Goal: Transaction & Acquisition: Obtain resource

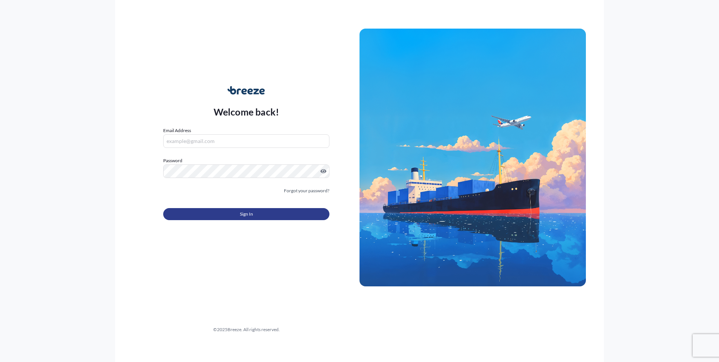
type input "[EMAIL_ADDRESS][PERSON_NAME][DOMAIN_NAME]"
click at [257, 216] on button "Sign In" at bounding box center [246, 214] width 166 height 12
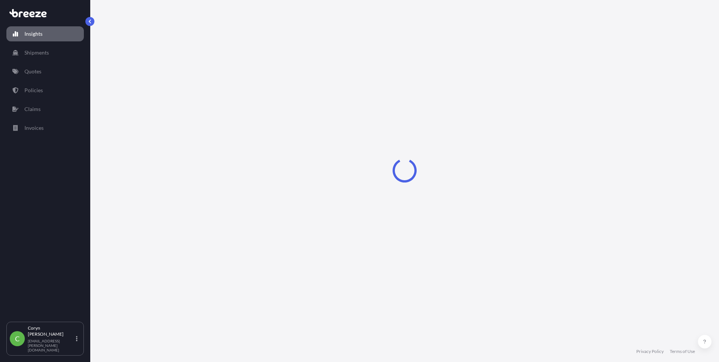
select select "2025"
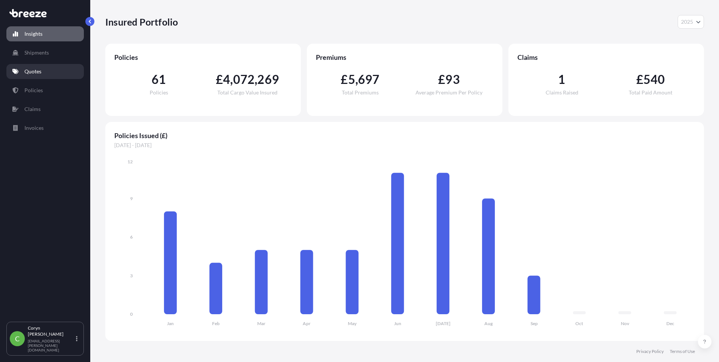
click at [42, 64] on link "Quotes" at bounding box center [44, 71] width 77 height 15
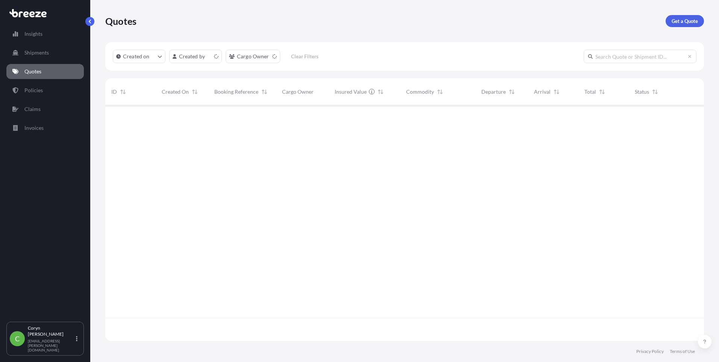
scroll to position [234, 593]
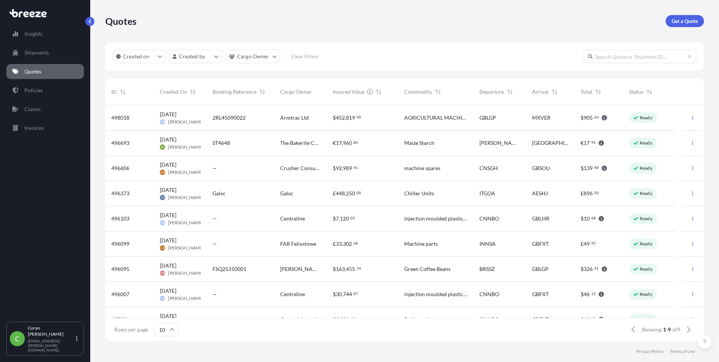
click at [679, 27] on div "Quotes Get a Quote" at bounding box center [404, 21] width 598 height 42
click at [684, 22] on p "Get a Quote" at bounding box center [684, 21] width 26 height 8
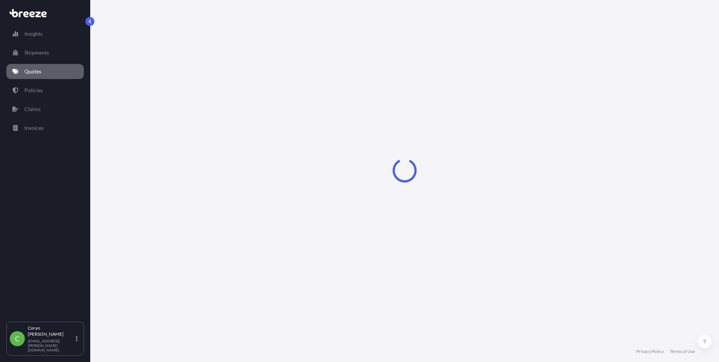
select select "Sea"
select select "1"
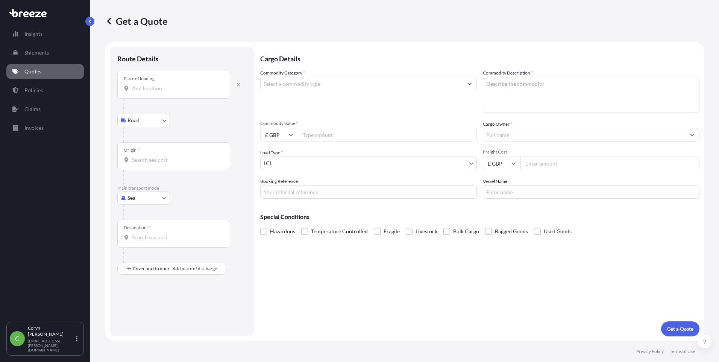
click at [146, 124] on body "Insights Shipments Quotes Policies Claims Invoices C [PERSON_NAME] [PERSON_NAME…" at bounding box center [359, 181] width 719 height 362
click at [163, 87] on input "Place of loading" at bounding box center [176, 89] width 89 height 8
click at [135, 90] on input "Place of loading" at bounding box center [176, 89] width 89 height 8
paste input "Krakow"
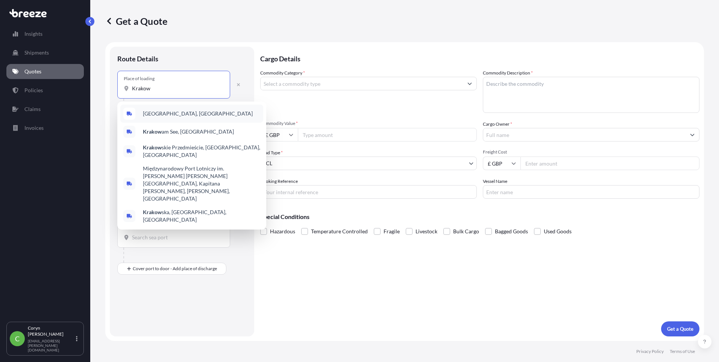
click at [177, 110] on span "[GEOGRAPHIC_DATA], [GEOGRAPHIC_DATA]" at bounding box center [198, 114] width 110 height 8
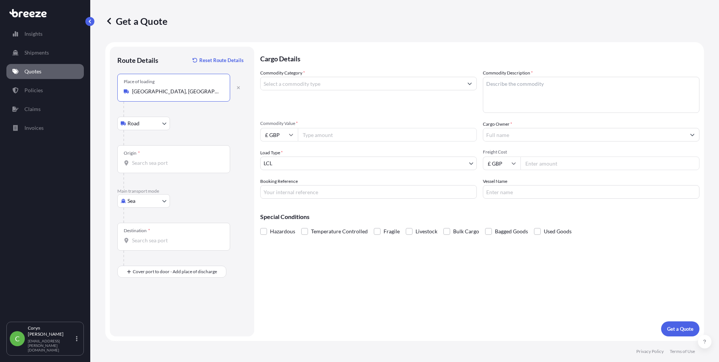
type input "[GEOGRAPHIC_DATA], [GEOGRAPHIC_DATA]"
click at [173, 168] on div "Origin *" at bounding box center [173, 159] width 113 height 28
click at [173, 166] on input "Origin *" at bounding box center [176, 163] width 89 height 8
click at [163, 165] on input "Origin *" at bounding box center [176, 163] width 89 height 8
click at [184, 211] on div at bounding box center [184, 214] width 123 height 15
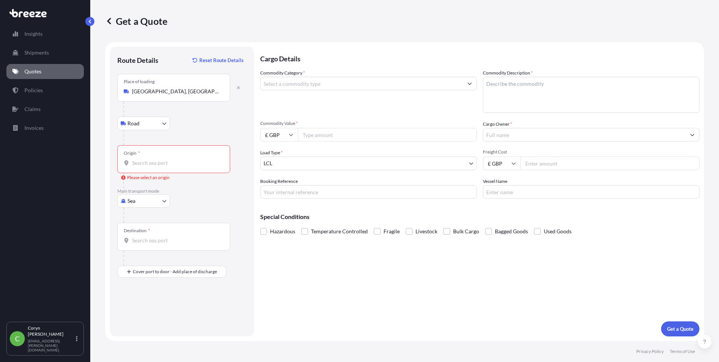
click at [157, 200] on body "Insights Shipments Quotes Policies Claims Invoices C [PERSON_NAME] [PERSON_NAME…" at bounding box center [359, 181] width 719 height 362
click at [148, 249] on div "Road" at bounding box center [143, 248] width 47 height 14
select select "Road"
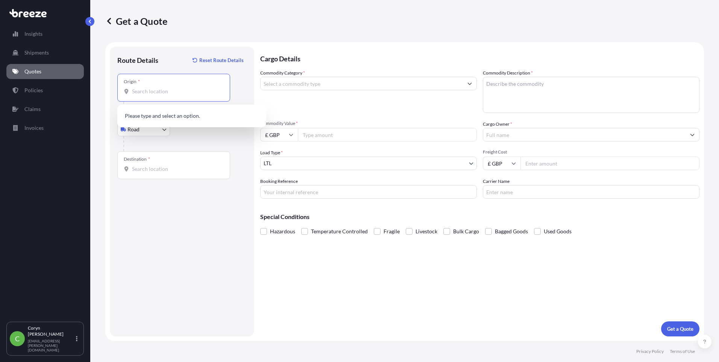
click at [167, 91] on input "Origin *" at bounding box center [176, 92] width 89 height 8
click at [180, 93] on input "krakow" at bounding box center [176, 92] width 89 height 8
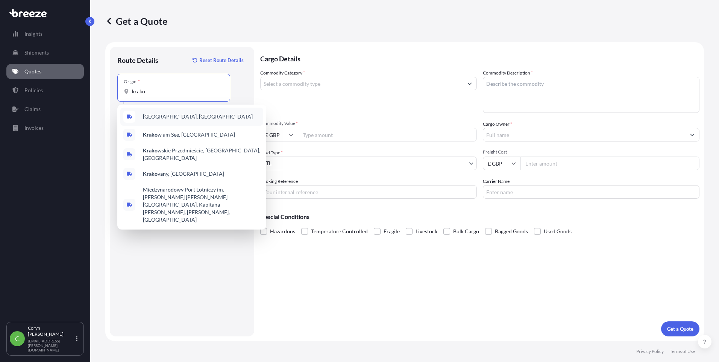
click at [177, 117] on span "[GEOGRAPHIC_DATA], [GEOGRAPHIC_DATA]" at bounding box center [198, 117] width 110 height 8
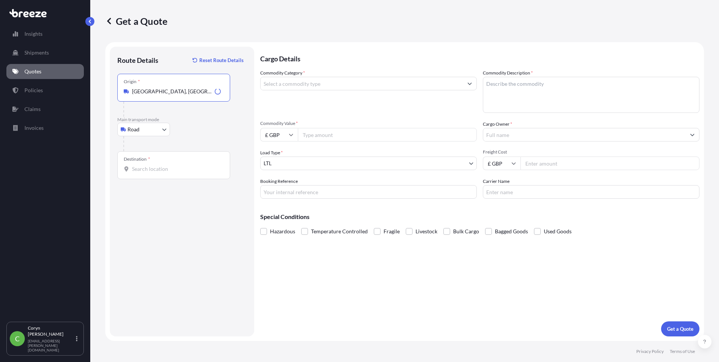
type input "[GEOGRAPHIC_DATA], [GEOGRAPHIC_DATA]"
click at [142, 174] on div "Destination *" at bounding box center [173, 165] width 113 height 28
click at [142, 173] on input "Destination *" at bounding box center [176, 169] width 89 height 8
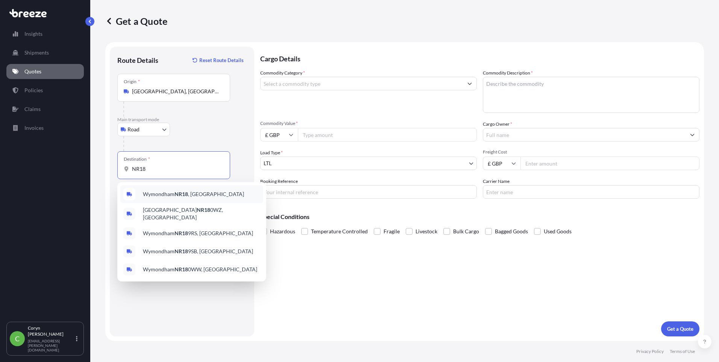
click at [176, 200] on div "Wymondham NR18 , [GEOGRAPHIC_DATA]" at bounding box center [191, 194] width 143 height 18
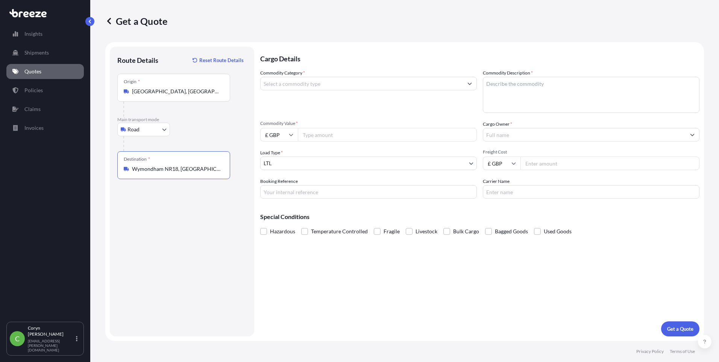
type input "Wymondham NR18, [GEOGRAPHIC_DATA]"
click at [347, 87] on input "Commodity Category *" at bounding box center [361, 84] width 202 height 14
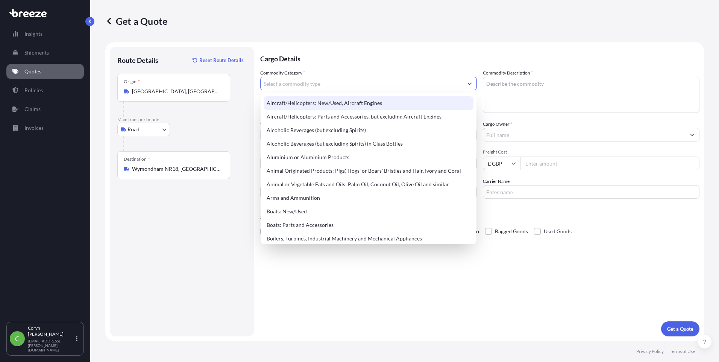
click at [325, 86] on input "Commodity Category *" at bounding box center [361, 84] width 202 height 14
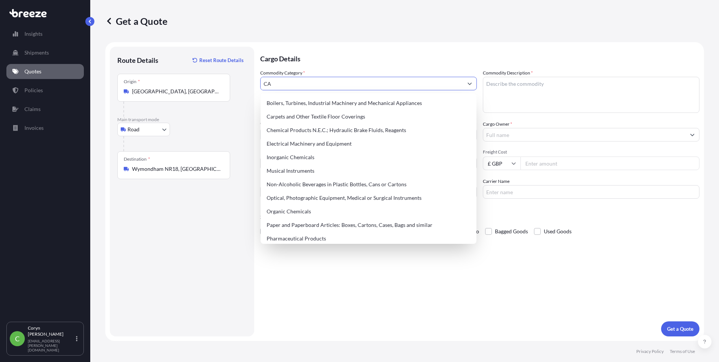
type input "C"
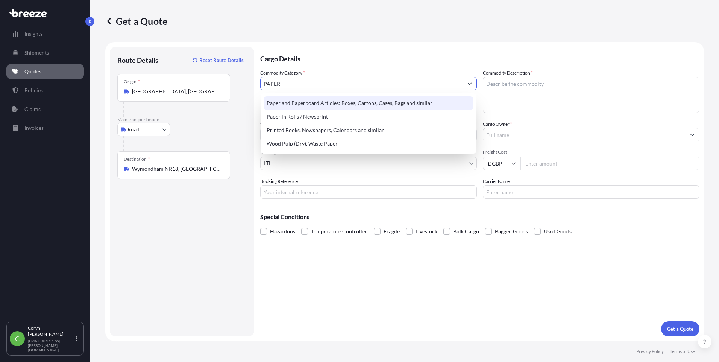
click at [350, 100] on div "Paper and Paperboard Articles: Boxes, Cartons, Cases, Bags and similar" at bounding box center [368, 103] width 210 height 14
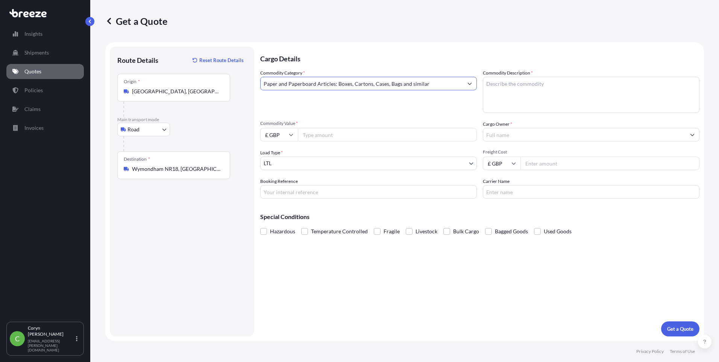
type input "Paper and Paperboard Articles: Boxes, Cartons, Cases, Bags and similar"
click at [522, 84] on textarea "Commodity Description *" at bounding box center [591, 95] width 216 height 36
click at [519, 83] on textarea "Commodity Description *" at bounding box center [591, 95] width 216 height 36
paste textarea "48191000"
type textarea "48191000"
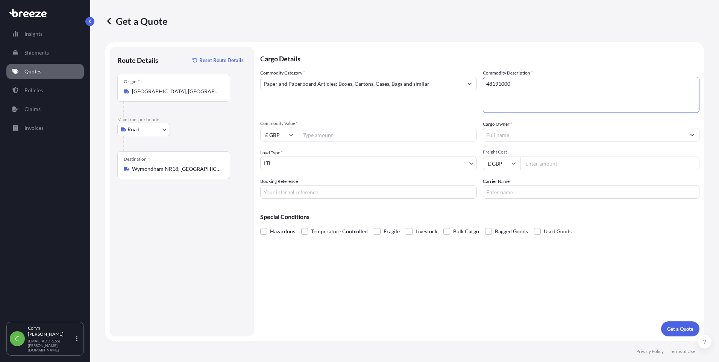
click at [368, 139] on input "Commodity Value *" at bounding box center [387, 135] width 179 height 14
click at [286, 134] on input "£ GBP" at bounding box center [279, 135] width 38 height 14
click at [282, 156] on div "€ EUR" at bounding box center [279, 155] width 32 height 14
type input "€ EUR"
click at [326, 137] on input "Commodity Value *" at bounding box center [387, 135] width 179 height 14
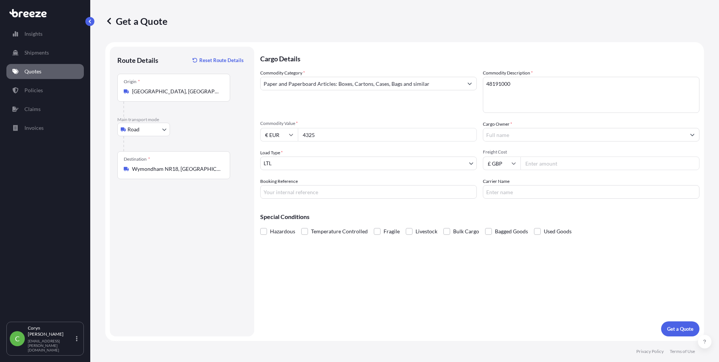
type input "4325"
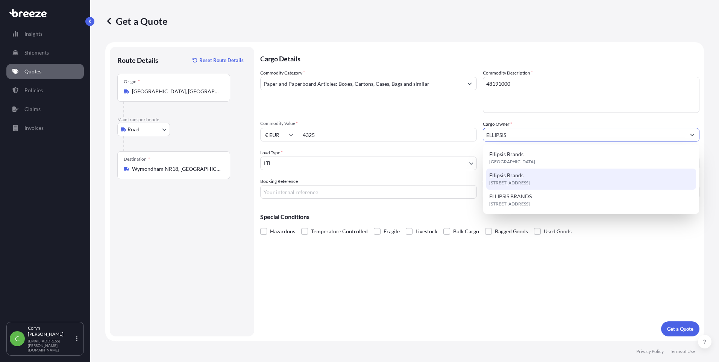
click at [507, 173] on span "Ellipsis Brands" at bounding box center [506, 175] width 34 height 8
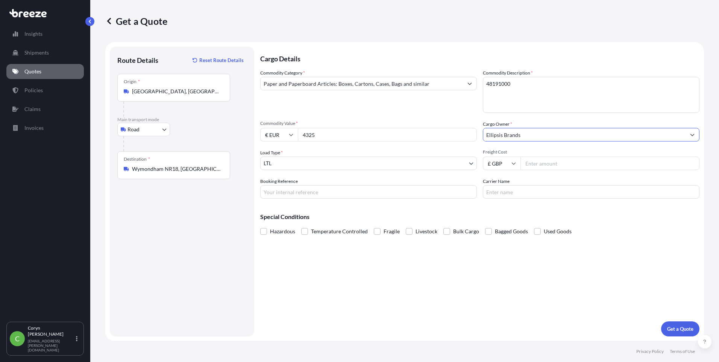
type input "Ellipsis Brands"
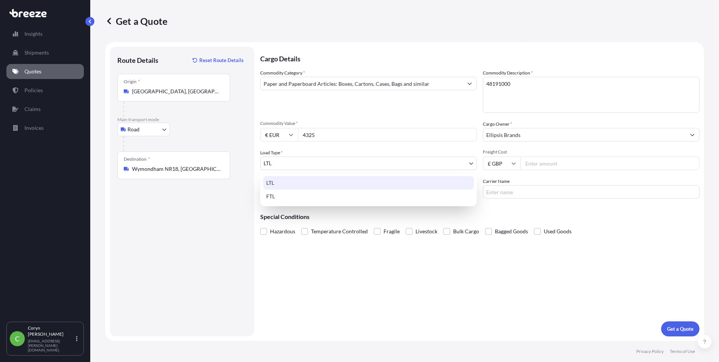
click at [325, 164] on body "3 options available. Insights Shipments Quotes Policies Claims Invoices C [PERS…" at bounding box center [359, 181] width 719 height 362
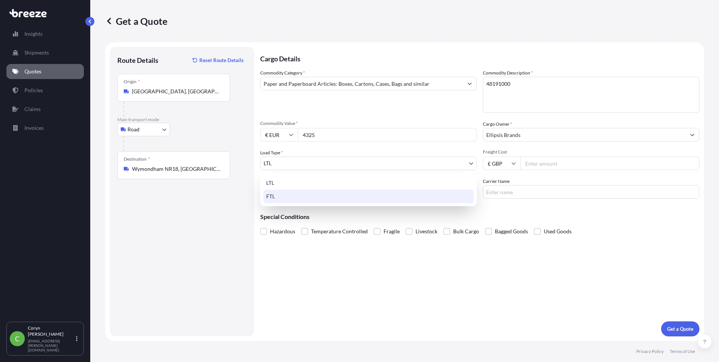
click at [300, 200] on div "FTL" at bounding box center [368, 196] width 210 height 14
select select "2"
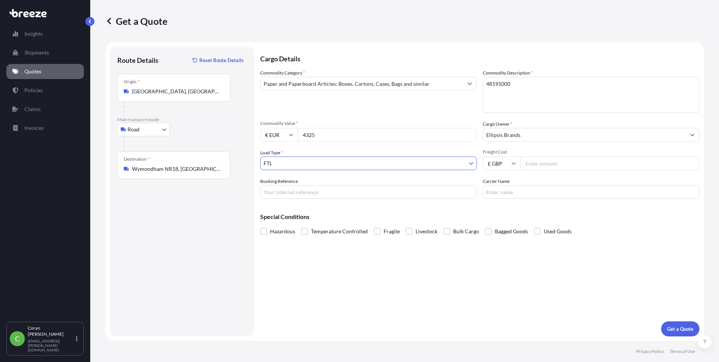
click at [518, 162] on input "£ GBP" at bounding box center [502, 163] width 38 height 14
click at [541, 162] on input "Freight Cost" at bounding box center [609, 163] width 179 height 14
type input "1800"
click at [367, 194] on input "Booking Reference" at bounding box center [368, 192] width 216 height 14
click at [271, 187] on input "Booking Reference" at bounding box center [368, 192] width 216 height 14
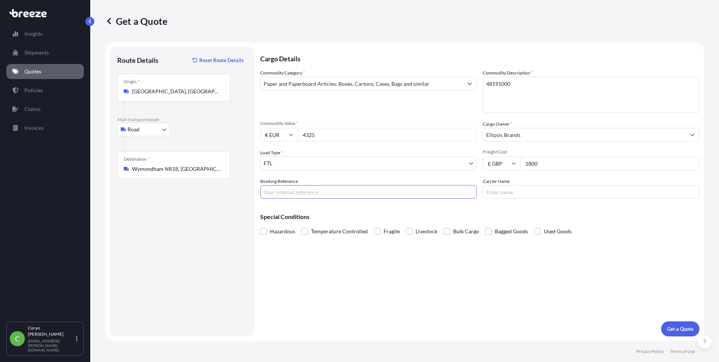
paste input "Netbox Road Freight"
type input "Netbox Road Freight"
click at [560, 193] on input "Carrier Name" at bounding box center [591, 192] width 216 height 14
type input "FAR LOGISTICS"
click at [435, 255] on div "Cargo Details Commodity Category * Paper and Paperboard Articles: Boxes, Carton…" at bounding box center [479, 191] width 439 height 289
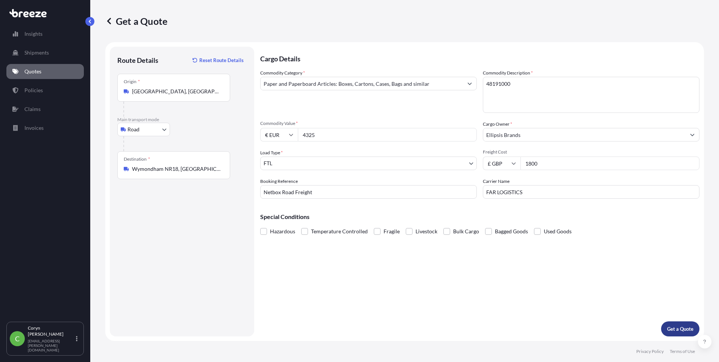
click at [674, 330] on p "Get a Quote" at bounding box center [680, 329] width 26 height 8
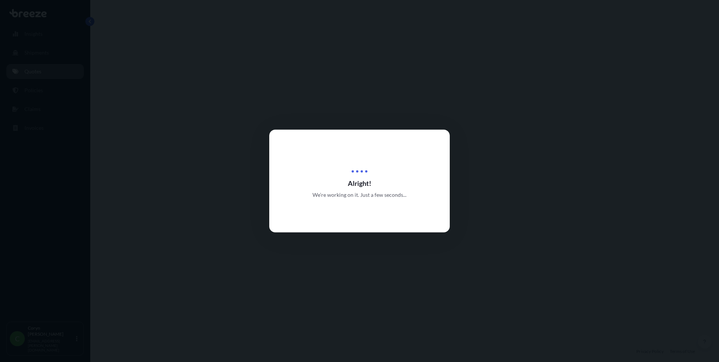
select select "Road"
select select "2"
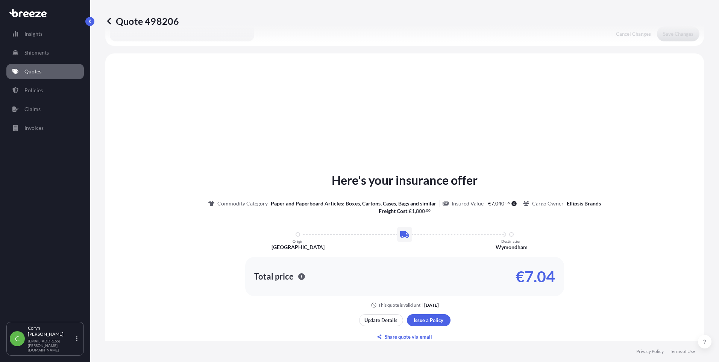
scroll to position [226, 0]
